Goal: Book appointment/travel/reservation

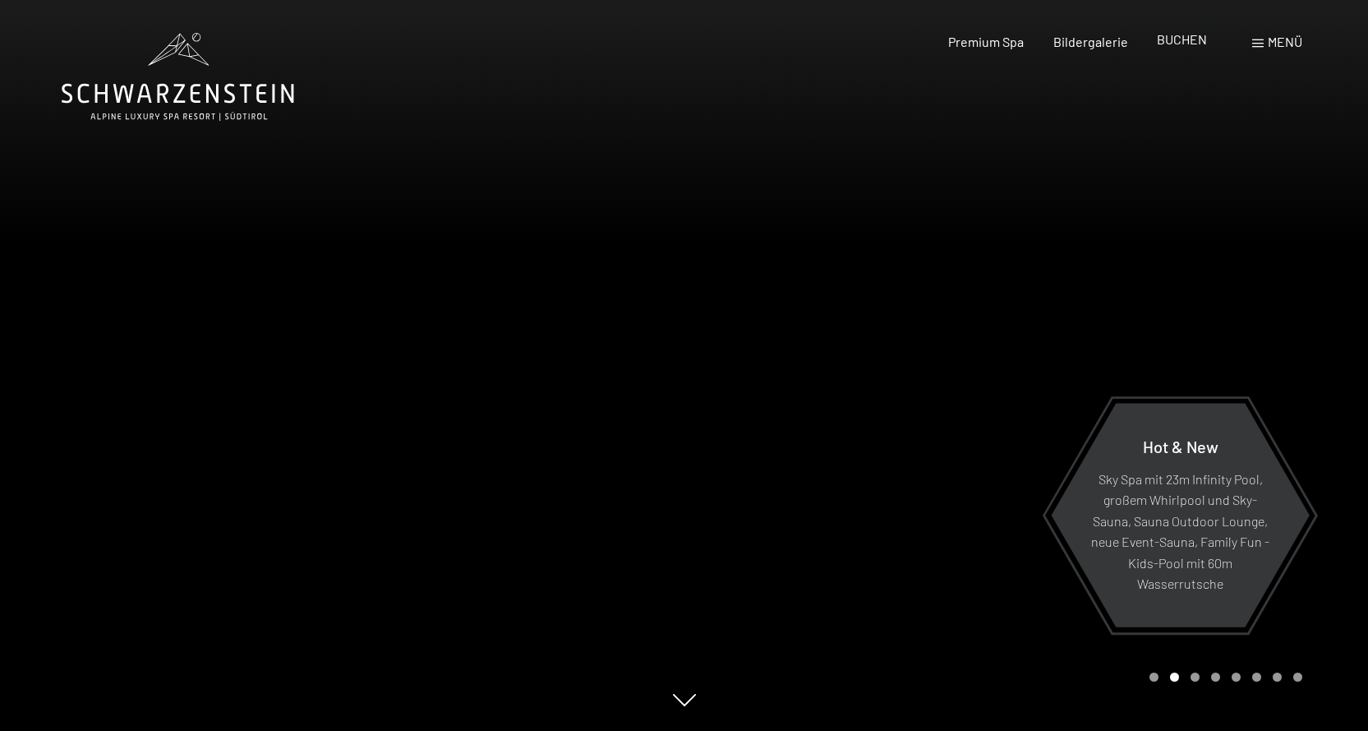
click at [1179, 44] on span "BUCHEN" at bounding box center [1182, 39] width 50 height 16
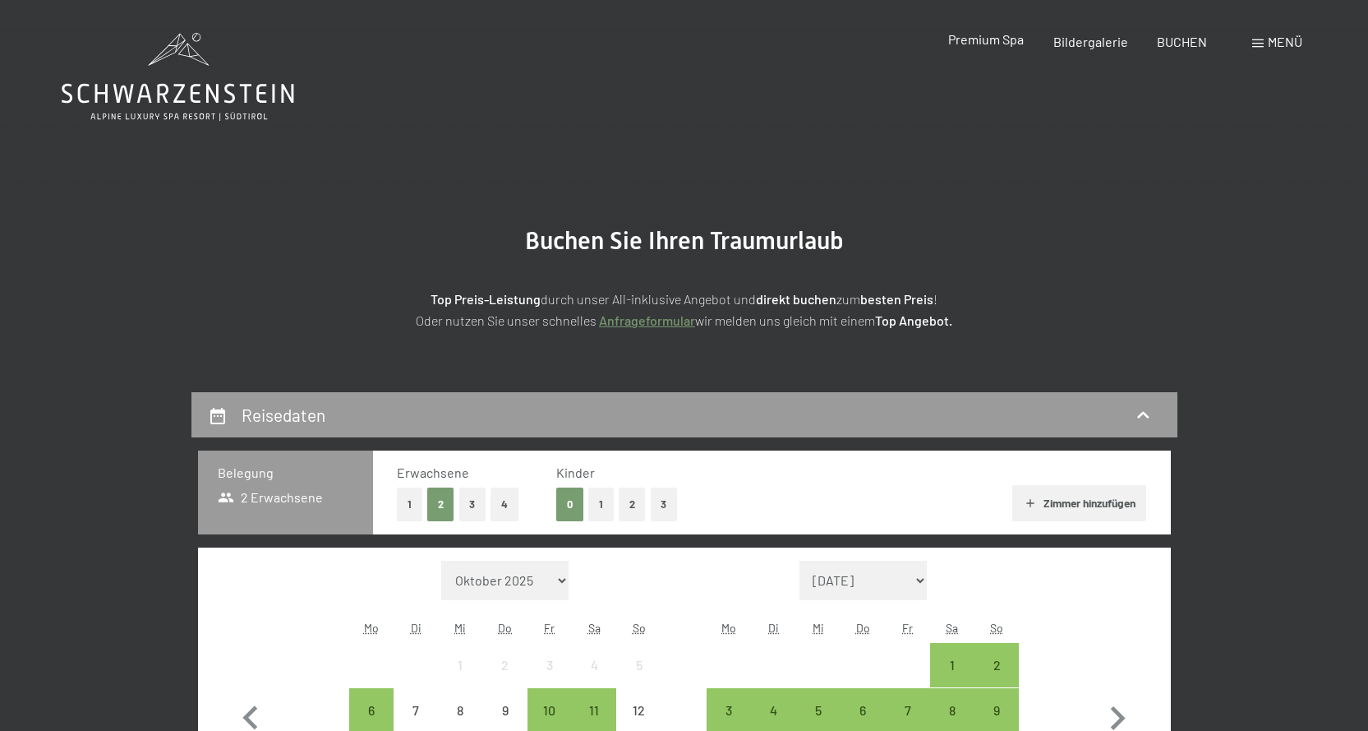
click at [990, 34] on span "Premium Spa" at bounding box center [986, 39] width 76 height 16
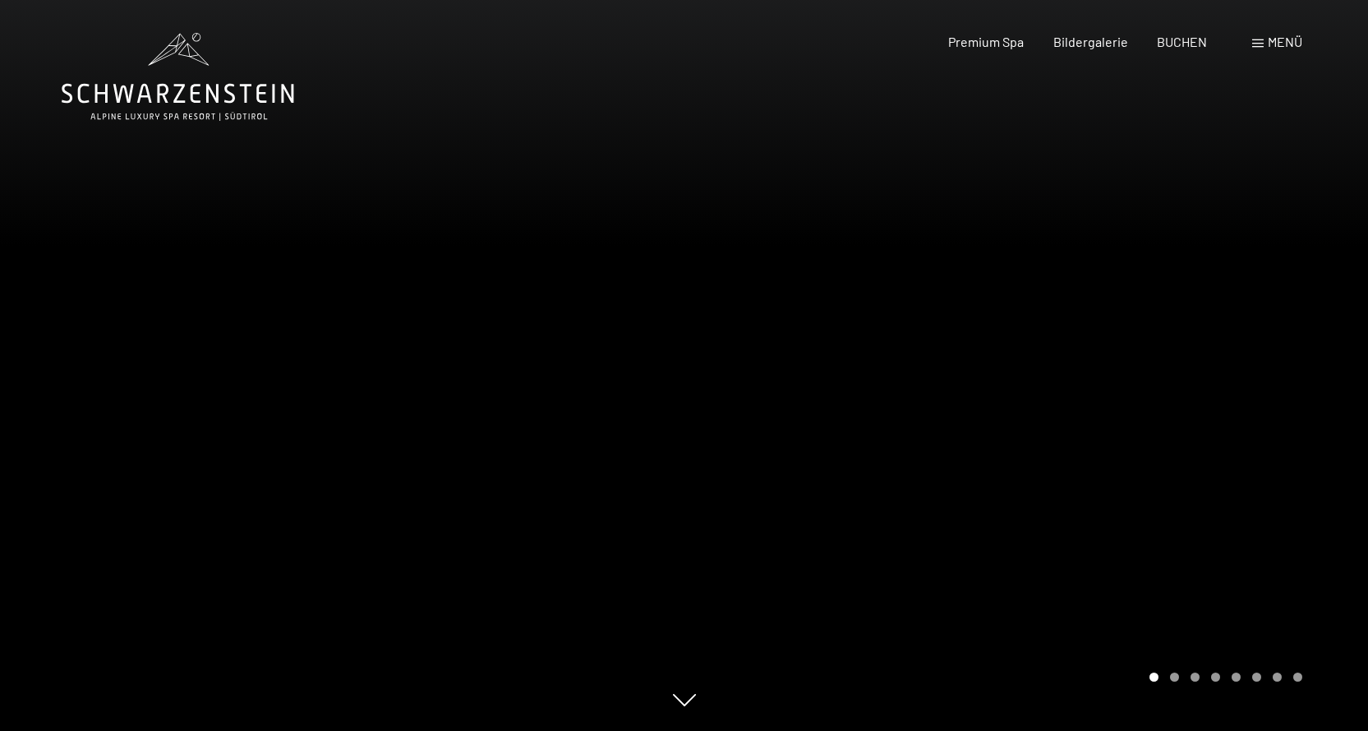
click at [1179, 346] on div at bounding box center [1027, 365] width 685 height 731
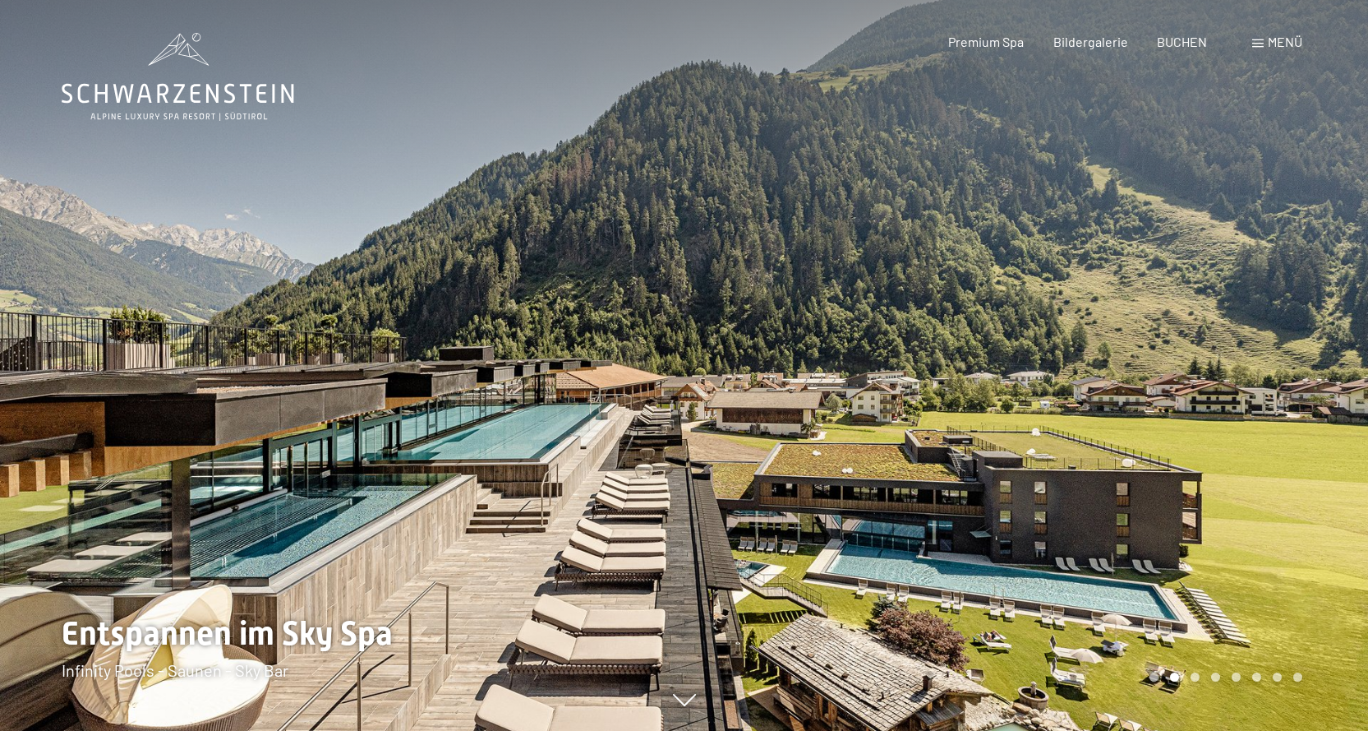
click at [1176, 346] on div at bounding box center [1027, 365] width 685 height 731
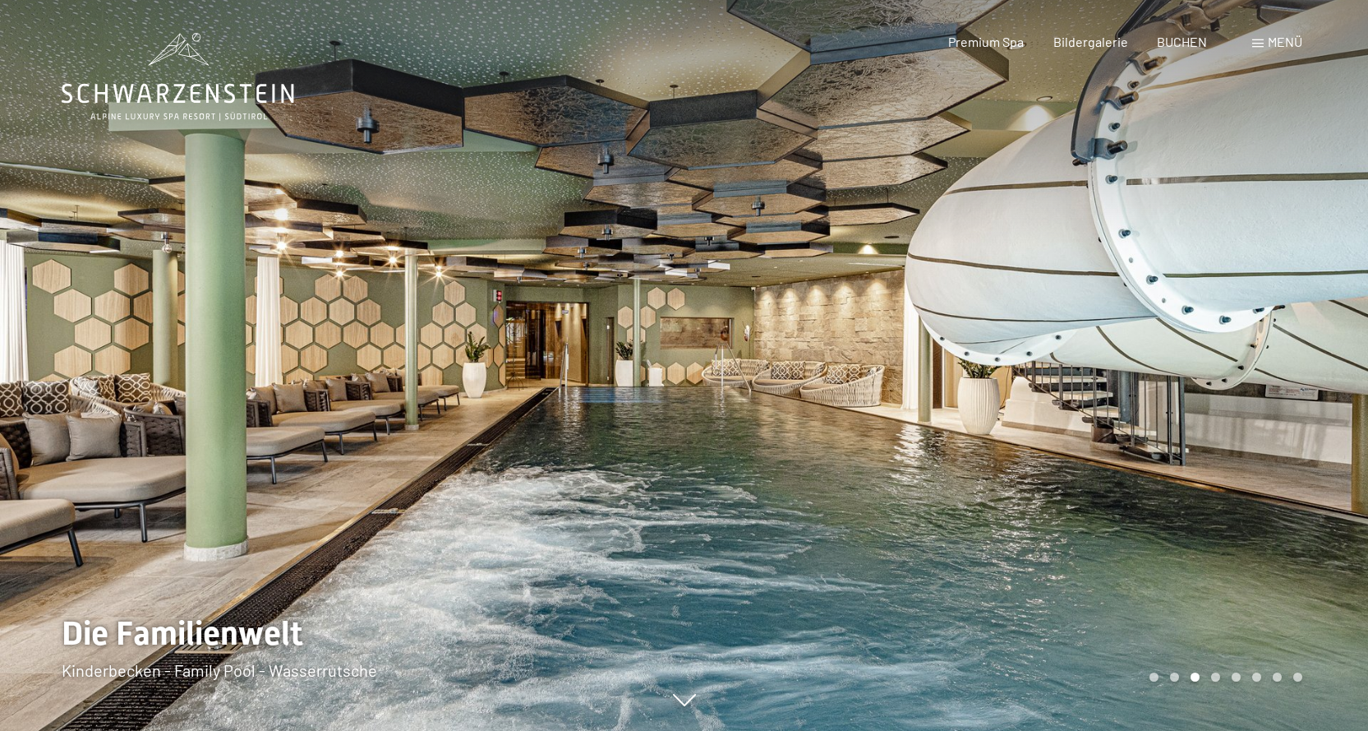
click at [1176, 346] on div at bounding box center [1027, 365] width 685 height 731
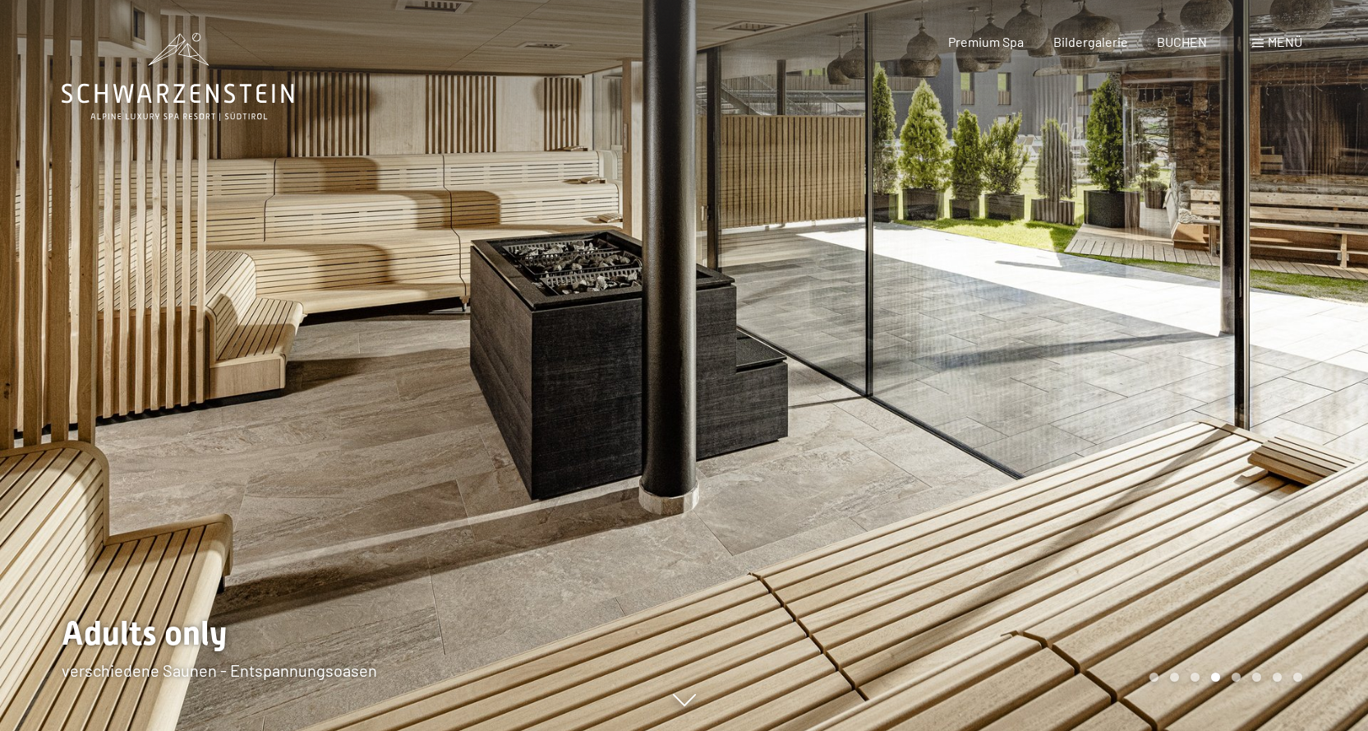
click at [1176, 346] on div at bounding box center [1027, 365] width 685 height 731
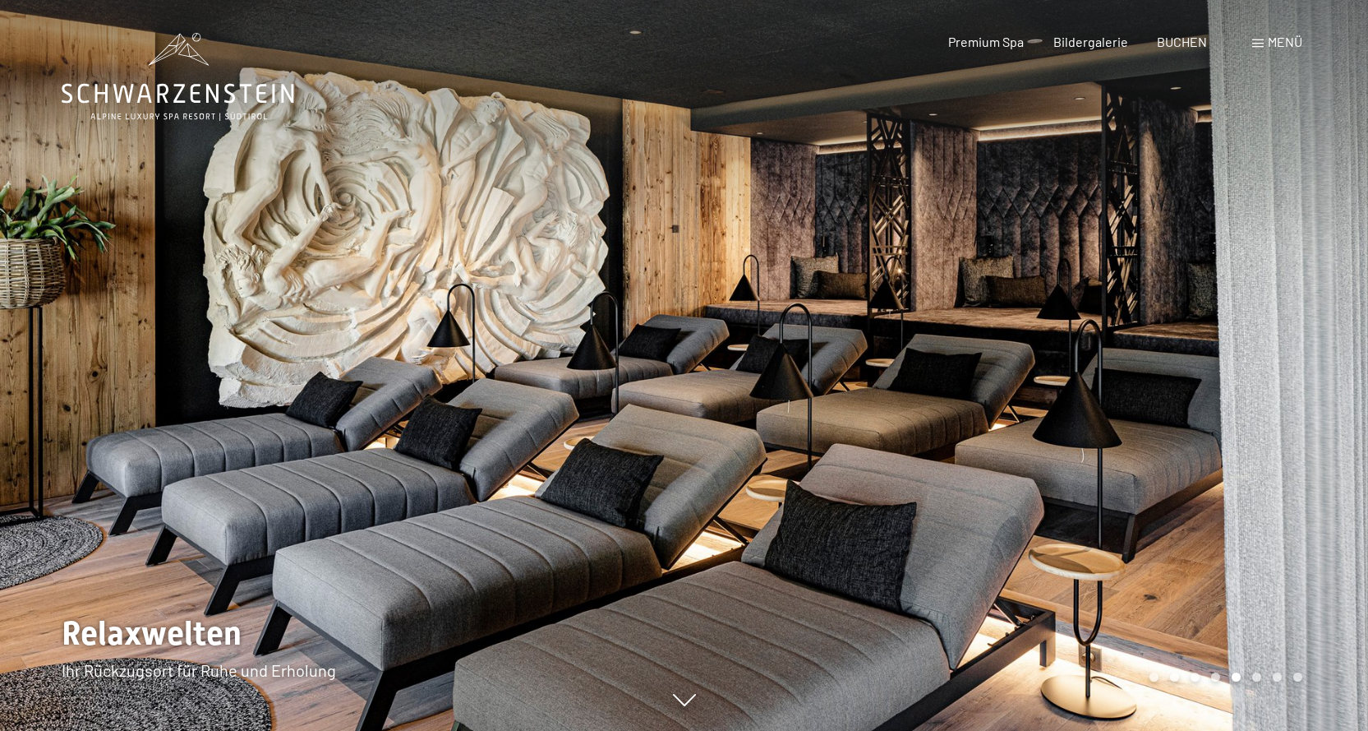
click at [1176, 346] on div at bounding box center [1027, 365] width 685 height 731
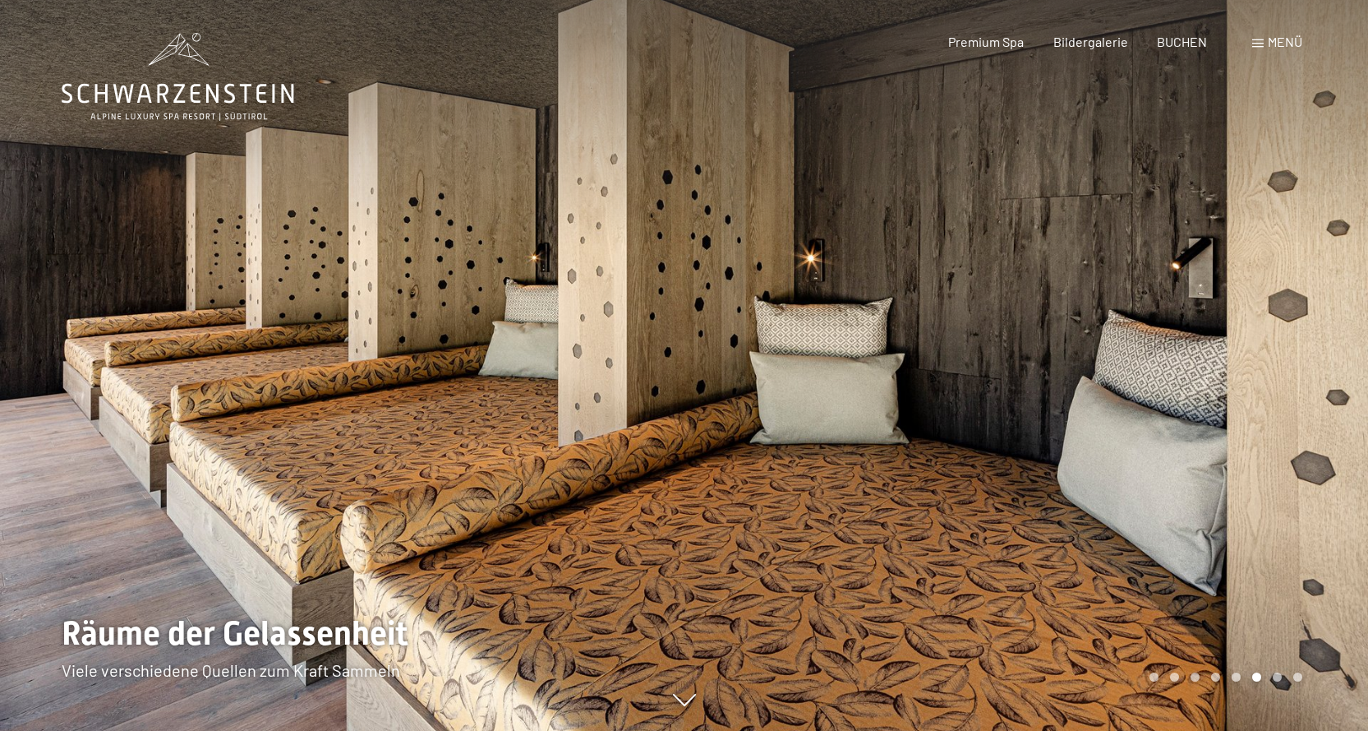
click at [1176, 346] on div at bounding box center [1027, 365] width 685 height 731
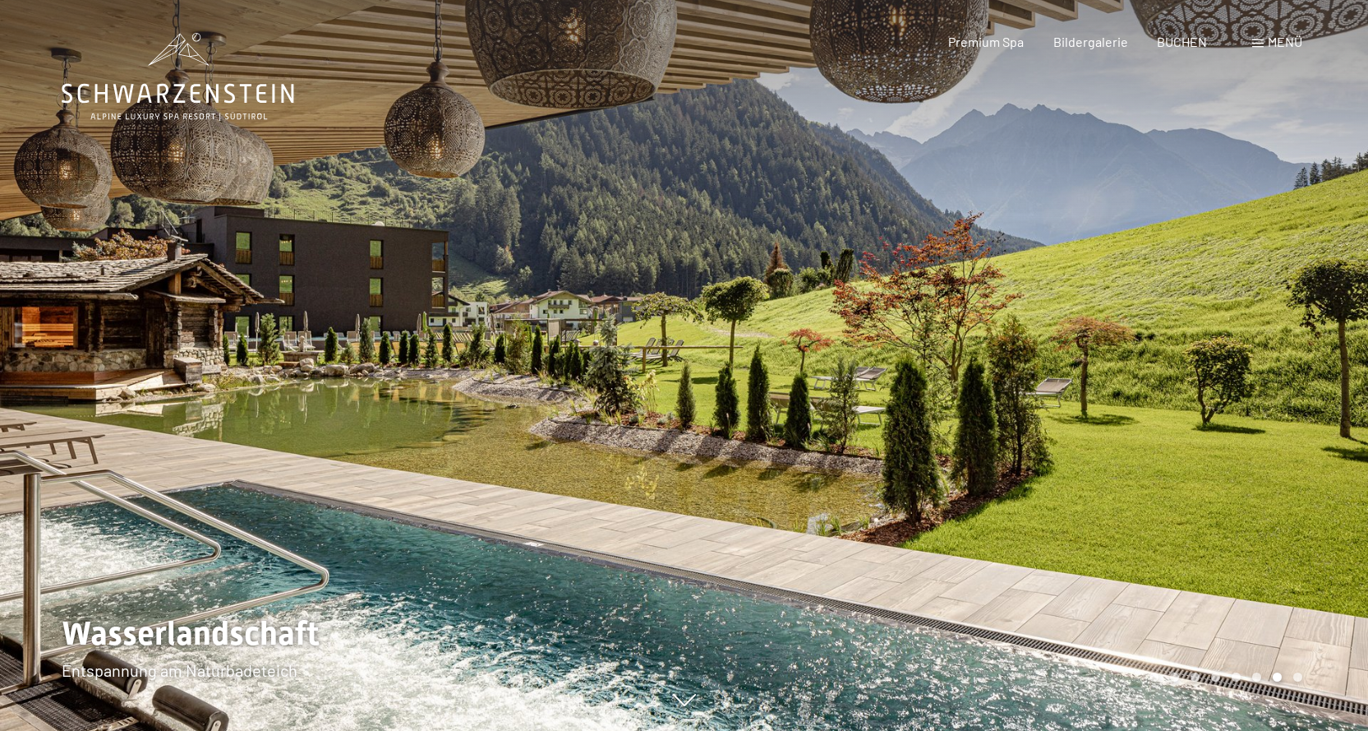
click at [1176, 346] on div at bounding box center [1027, 365] width 685 height 731
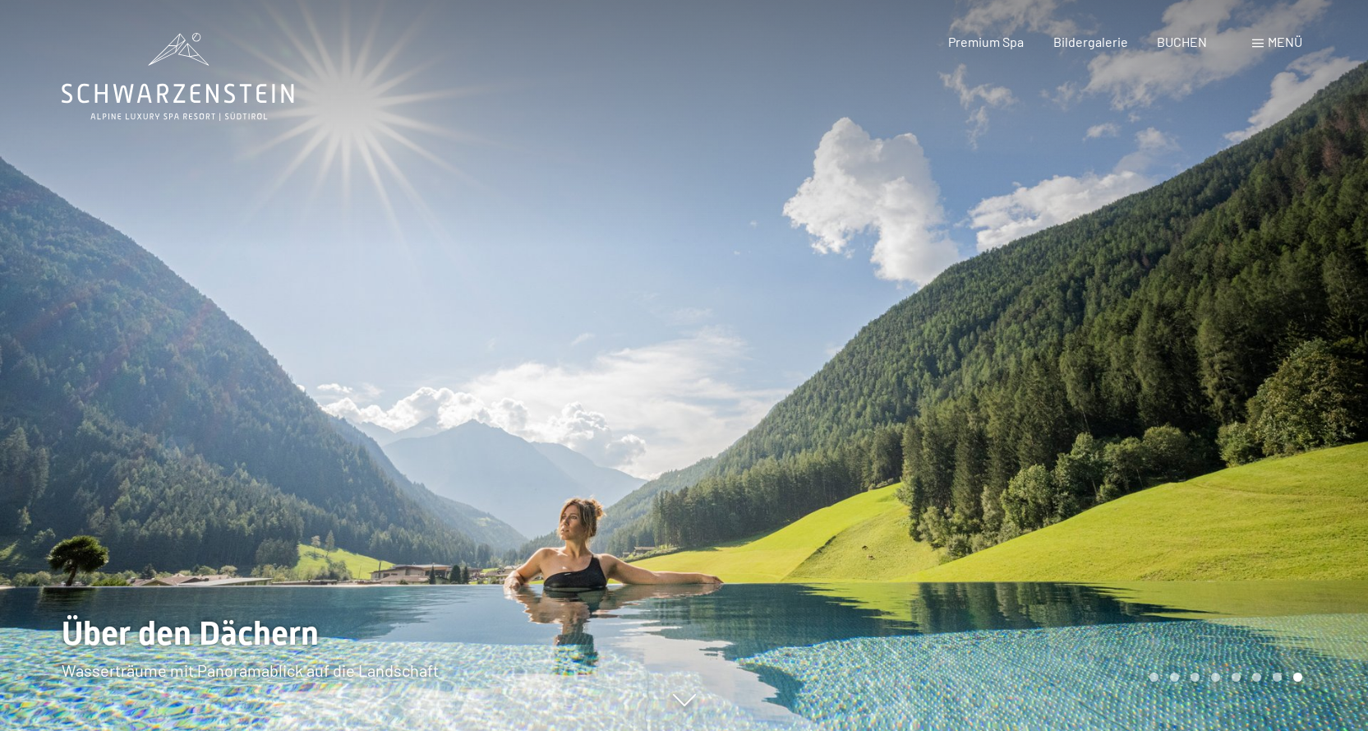
click at [1176, 346] on div at bounding box center [1027, 365] width 685 height 731
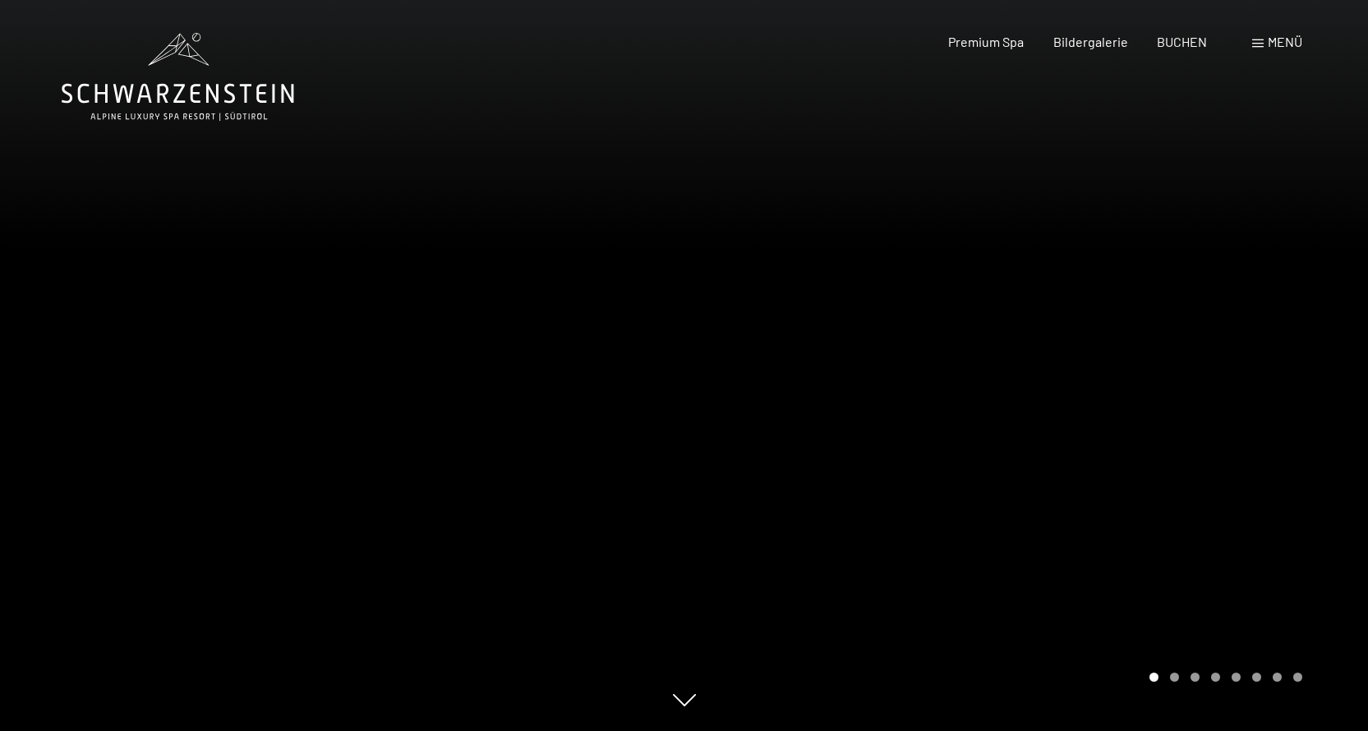
click at [1277, 48] on span "Menü" at bounding box center [1285, 42] width 35 height 16
